Goal: Information Seeking & Learning: Find specific fact

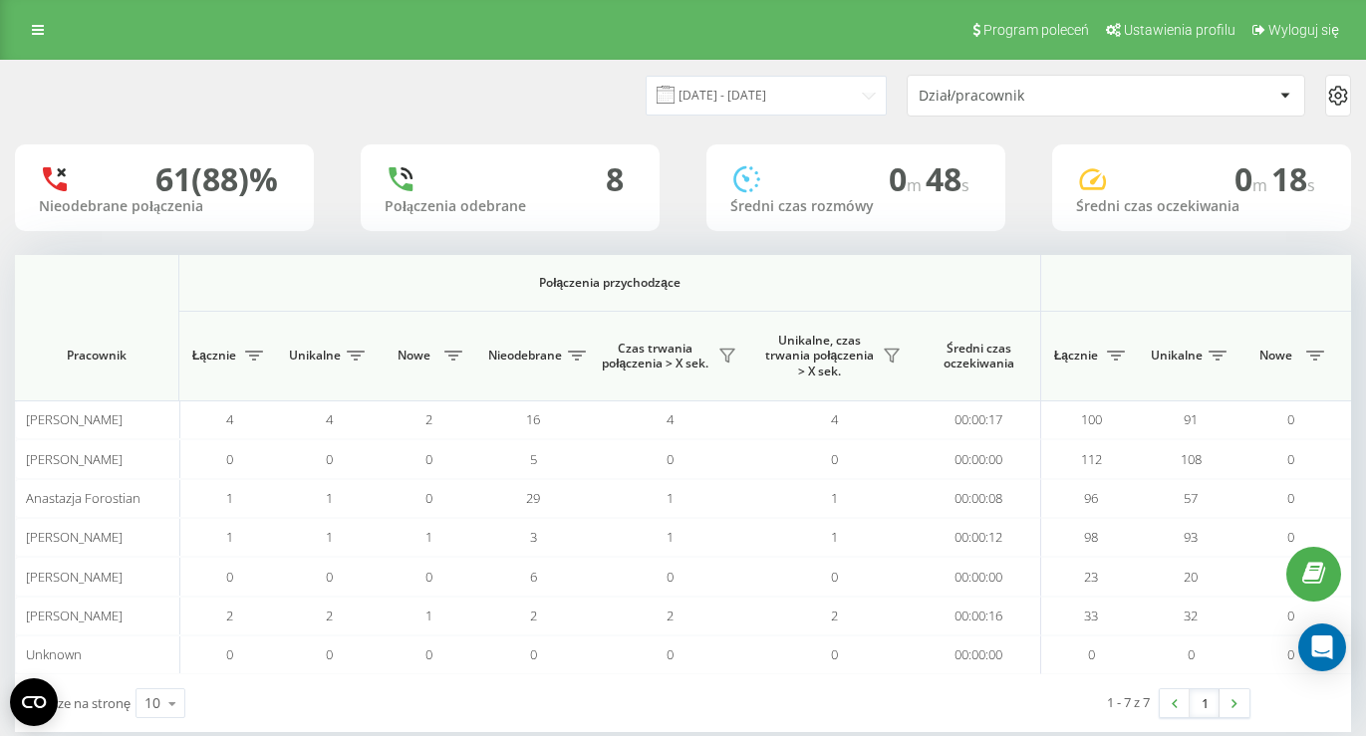
scroll to position [0, 1443]
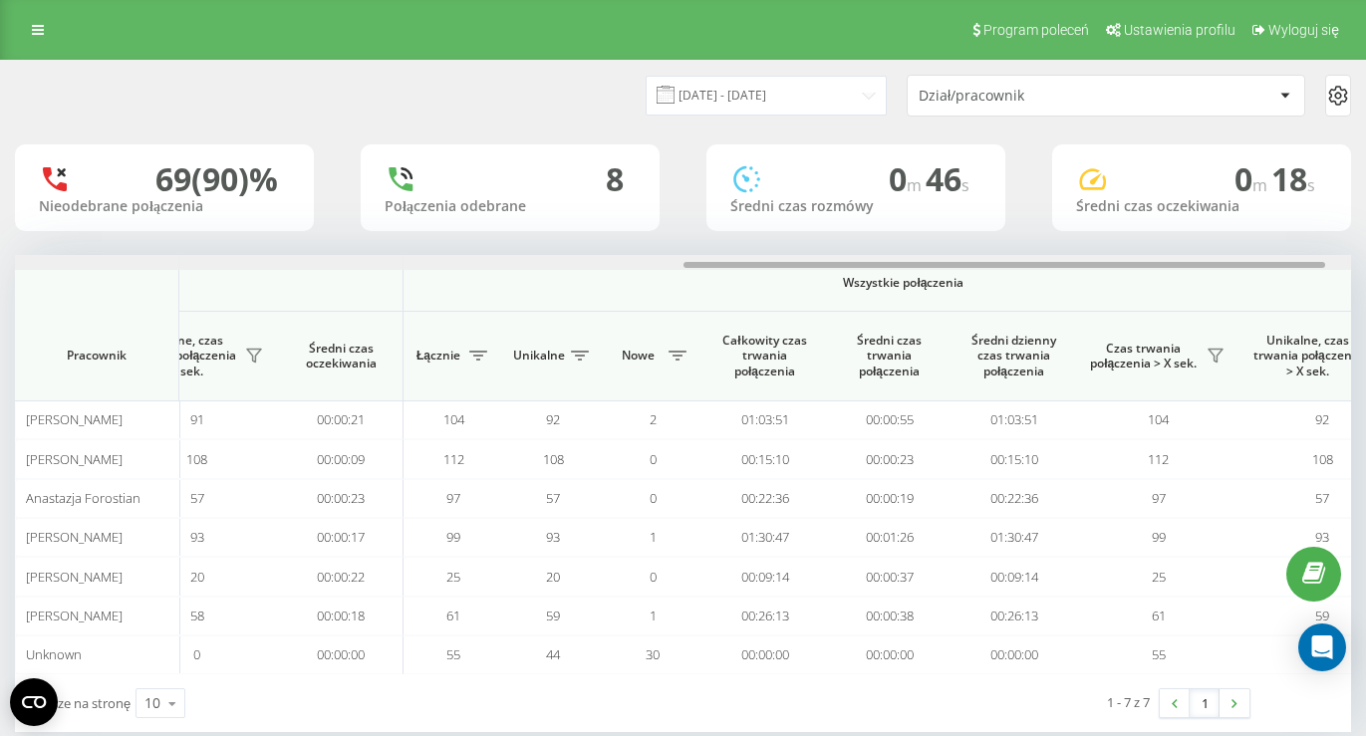
scroll to position [0, 1443]
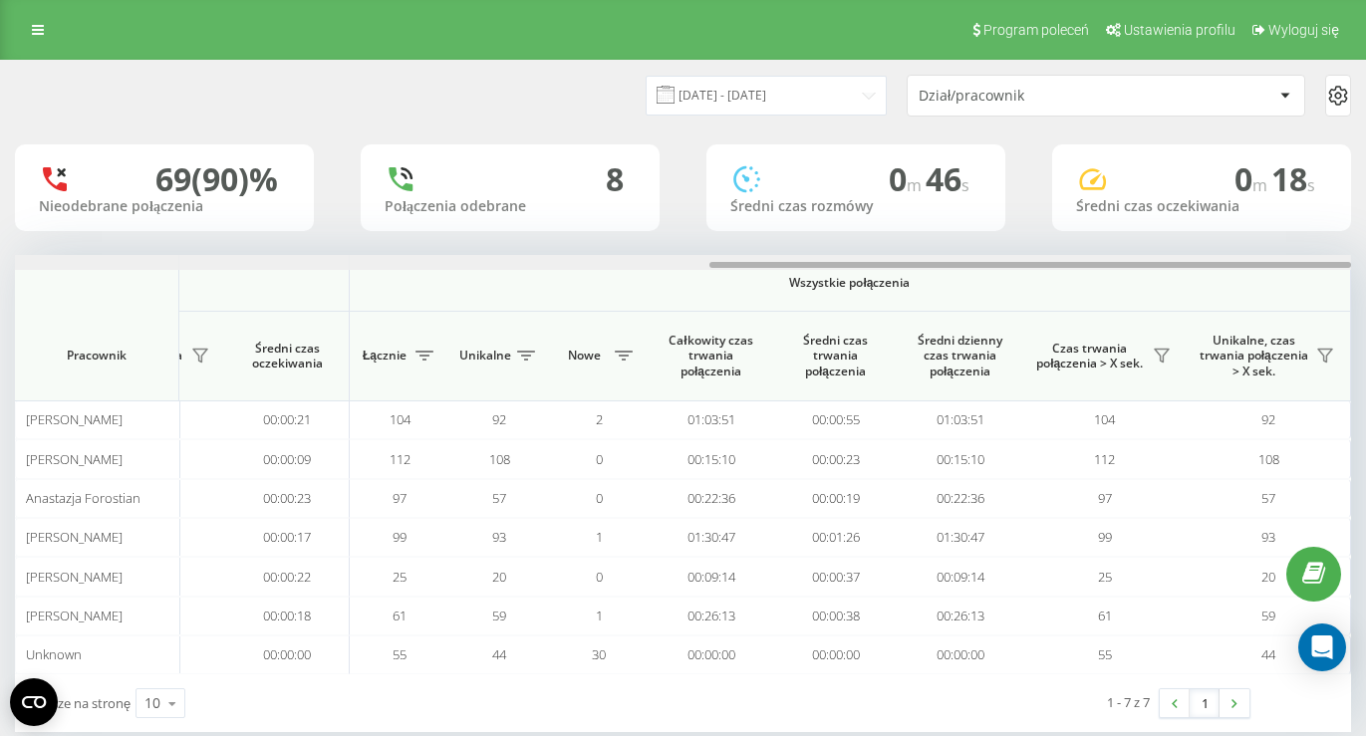
drag, startPoint x: 563, startPoint y: 265, endPoint x: 1379, endPoint y: 283, distance: 816.0
click at [1365, 283] on html "[DOMAIN_NAME] Projekty [DOMAIN_NAME] Panel Informacyjny Centrum obsługi Anality…" at bounding box center [683, 368] width 1366 height 736
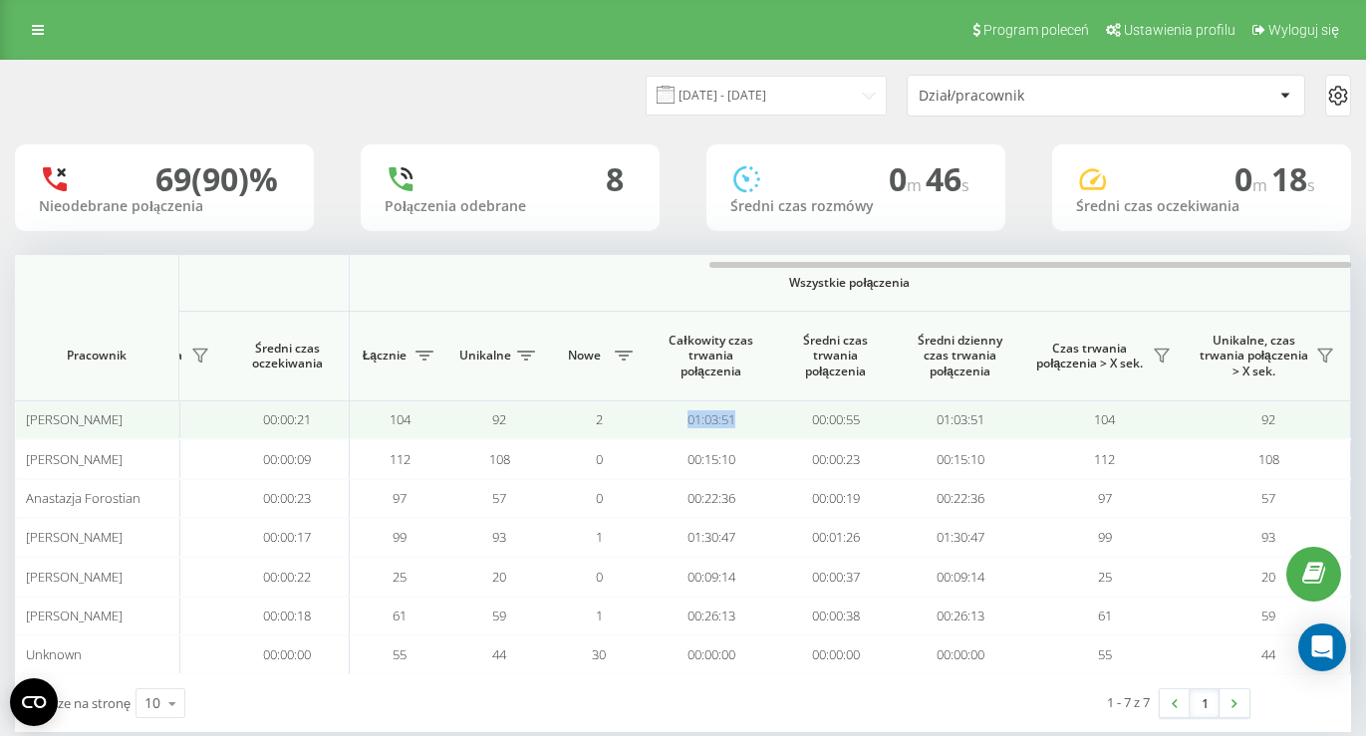
drag, startPoint x: 685, startPoint y: 419, endPoint x: 733, endPoint y: 425, distance: 48.2
click at [733, 425] on td "01:03:51" at bounding box center [710, 419] width 125 height 39
copy td "01:03:51"
